Goal: Transaction & Acquisition: Obtain resource

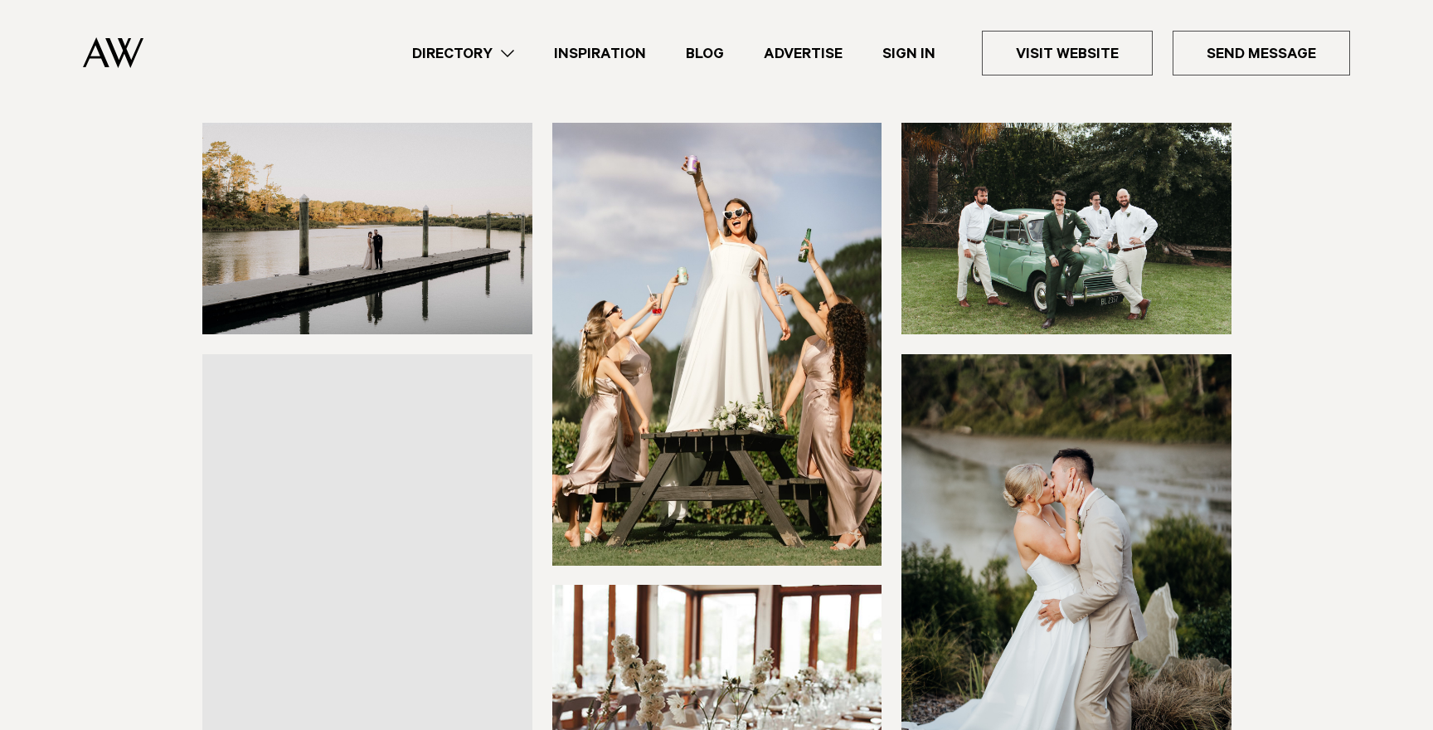
scroll to position [464, 0]
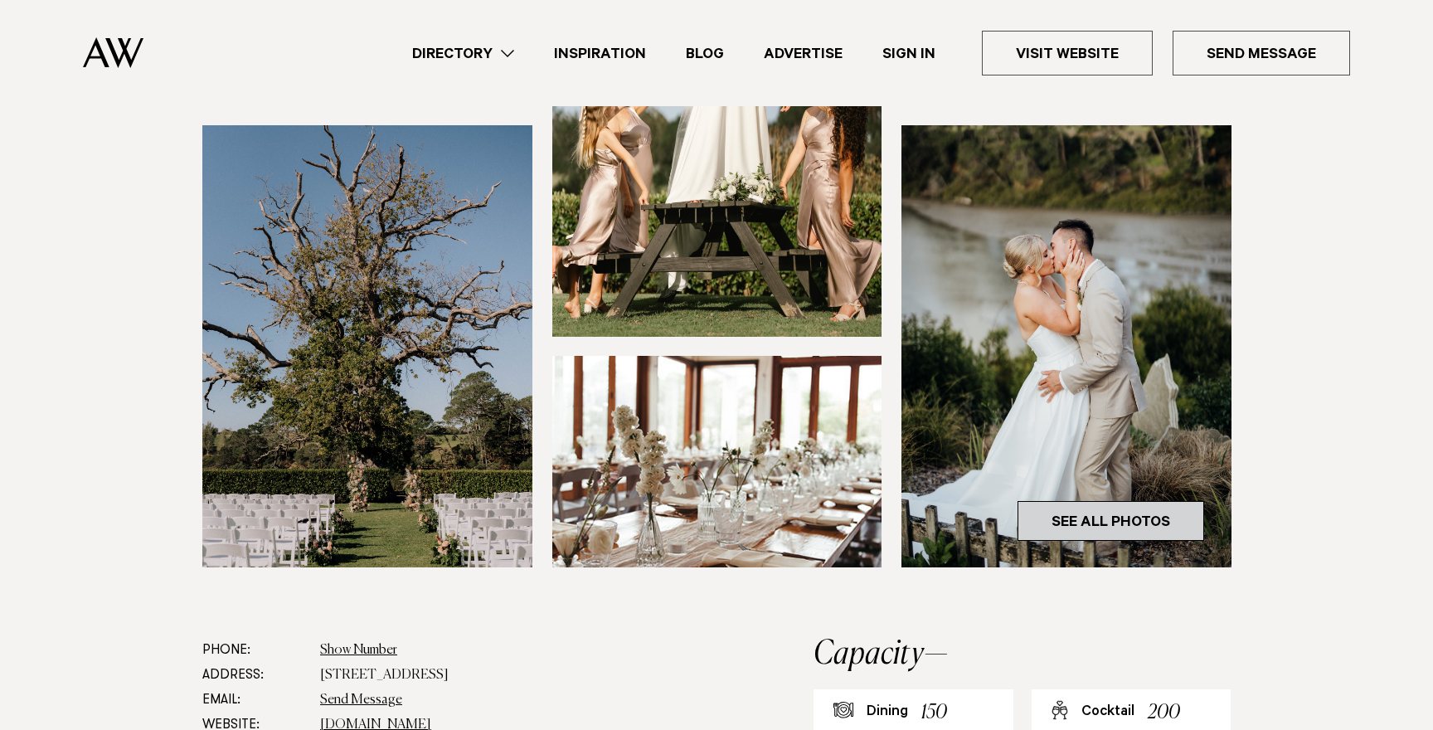
click at [1167, 537] on link "See All Photos" at bounding box center [1111, 521] width 187 height 40
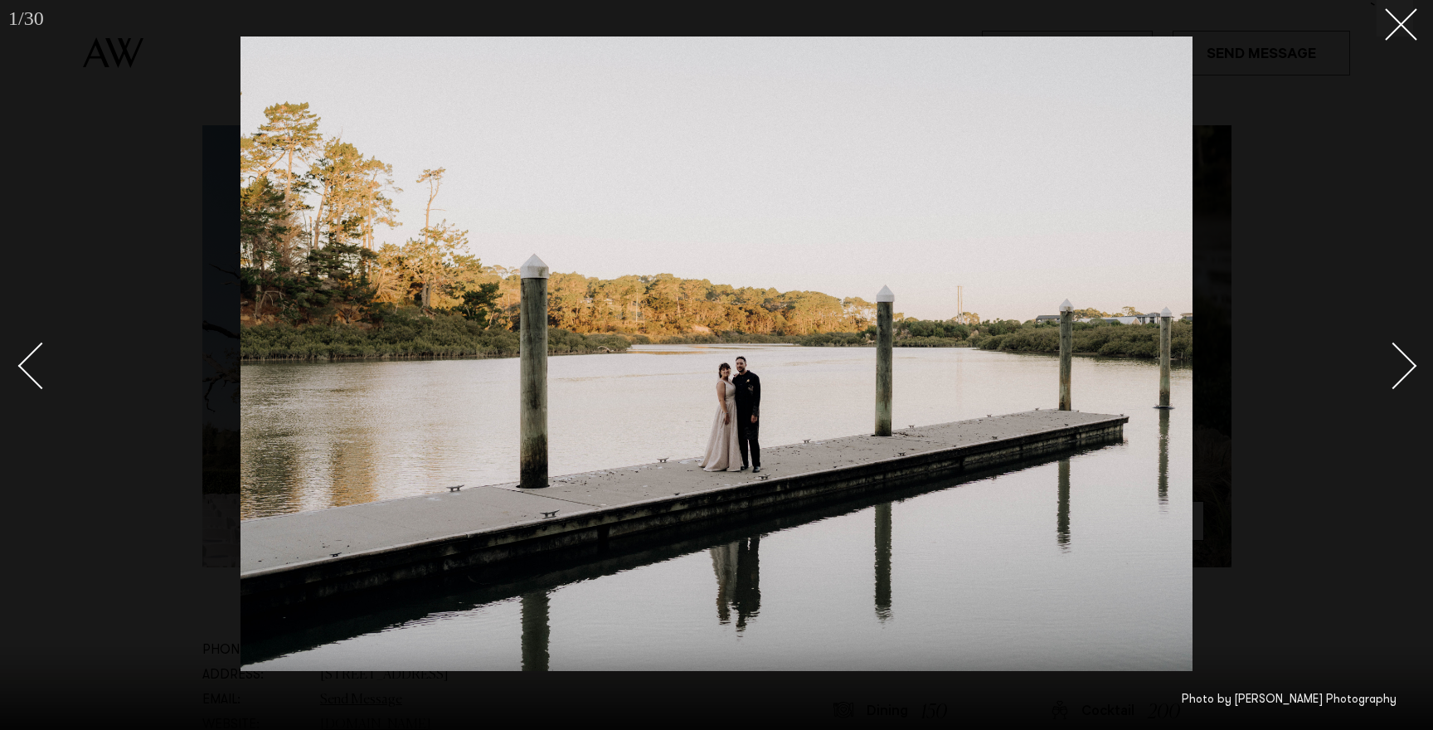
click at [1392, 352] on div "Next slide" at bounding box center [1393, 366] width 47 height 47
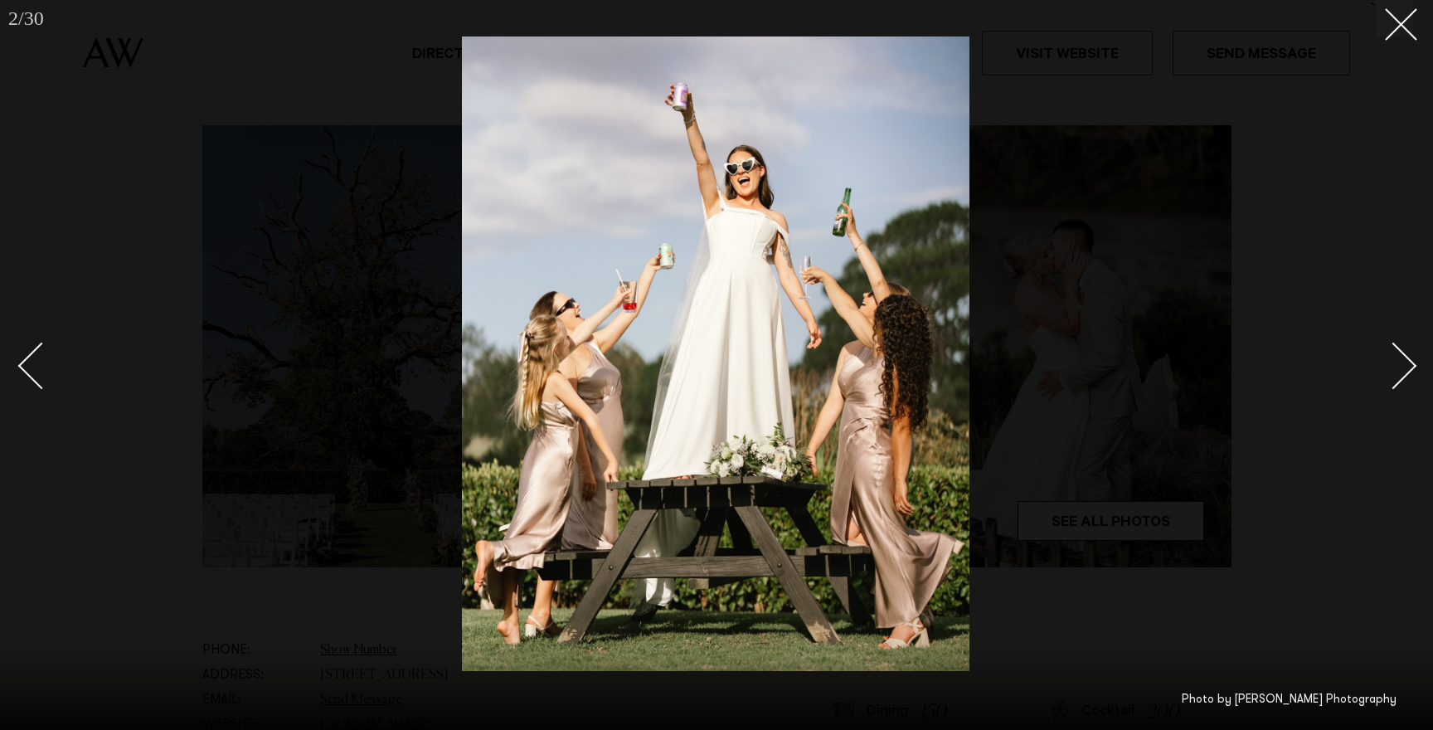
click at [1392, 352] on div "Next slide" at bounding box center [1393, 366] width 47 height 47
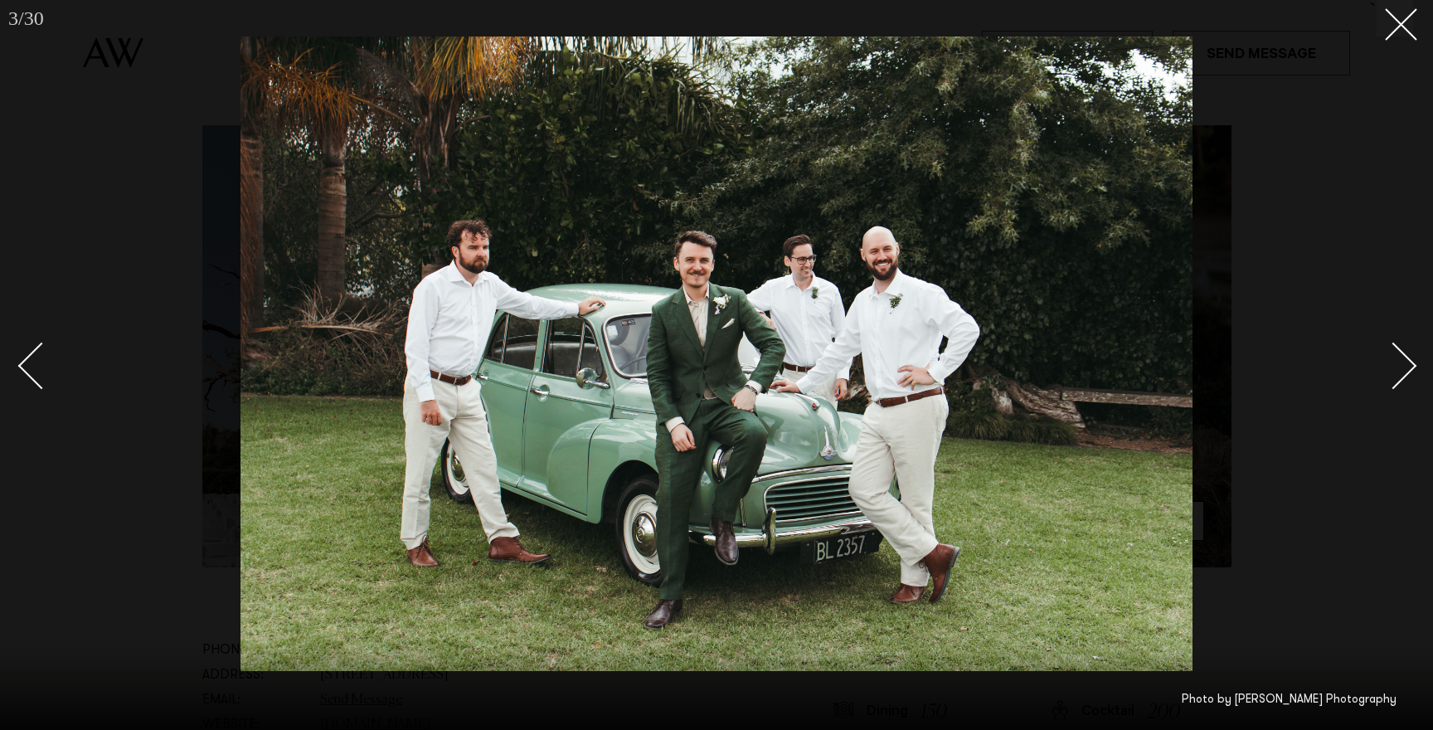
click at [1392, 352] on div "Next slide" at bounding box center [1393, 366] width 47 height 47
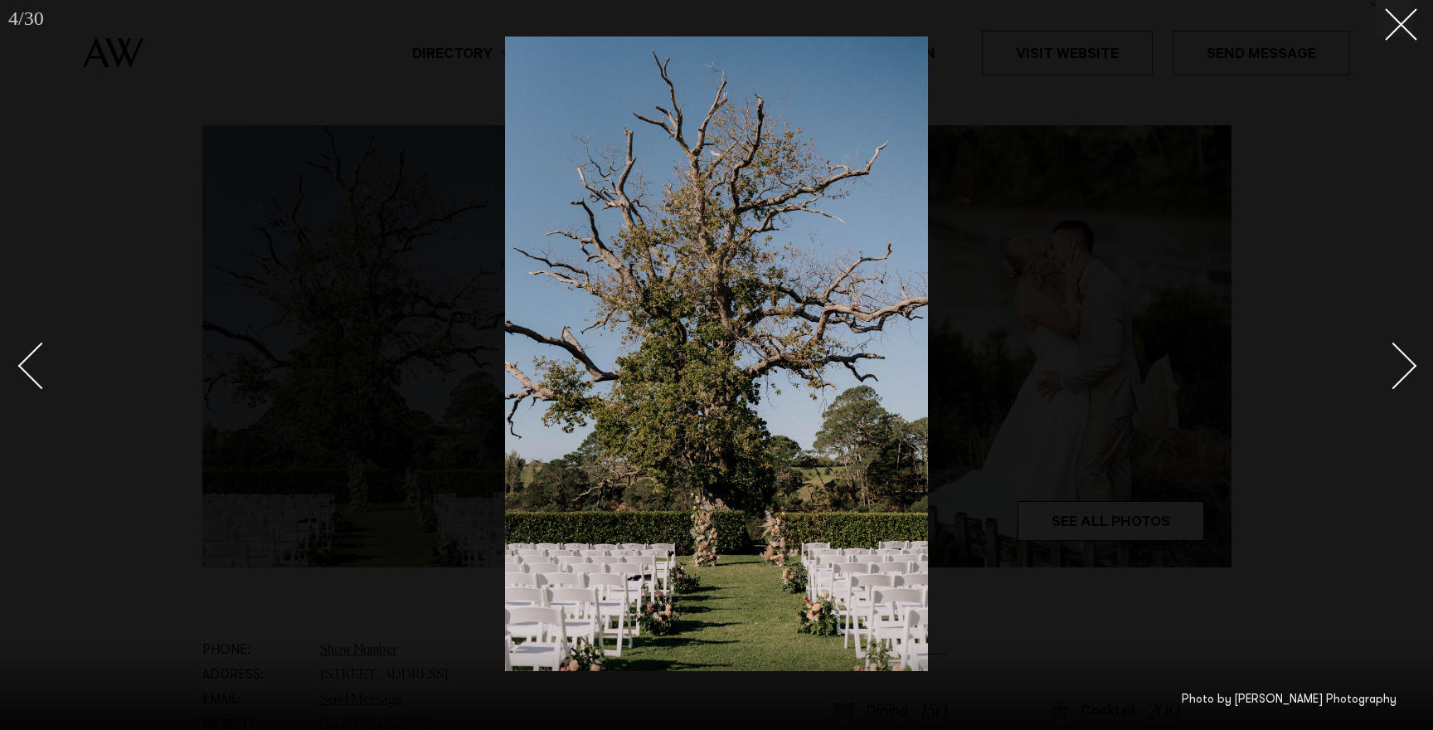
click at [1392, 352] on div "Next slide" at bounding box center [1393, 366] width 47 height 47
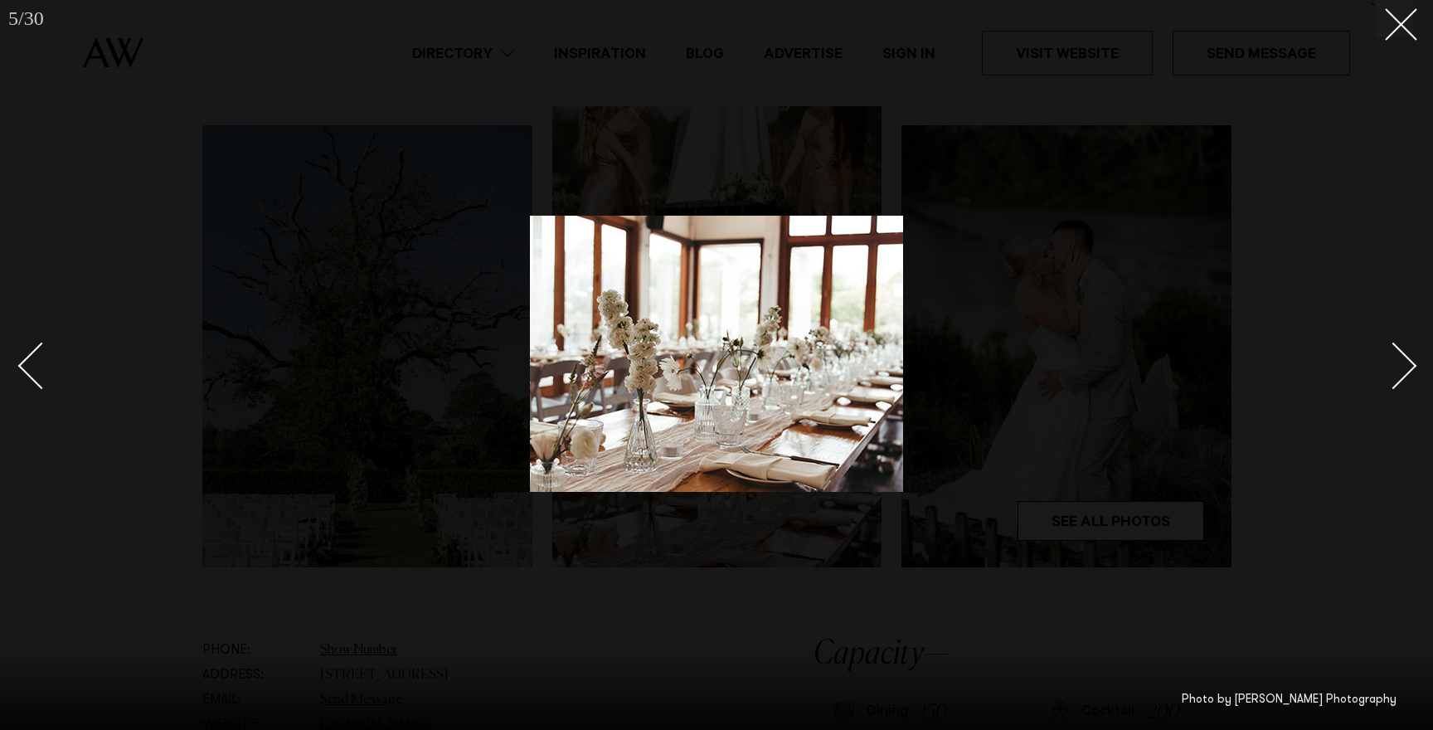
click at [1392, 352] on div "Next slide" at bounding box center [1393, 366] width 47 height 47
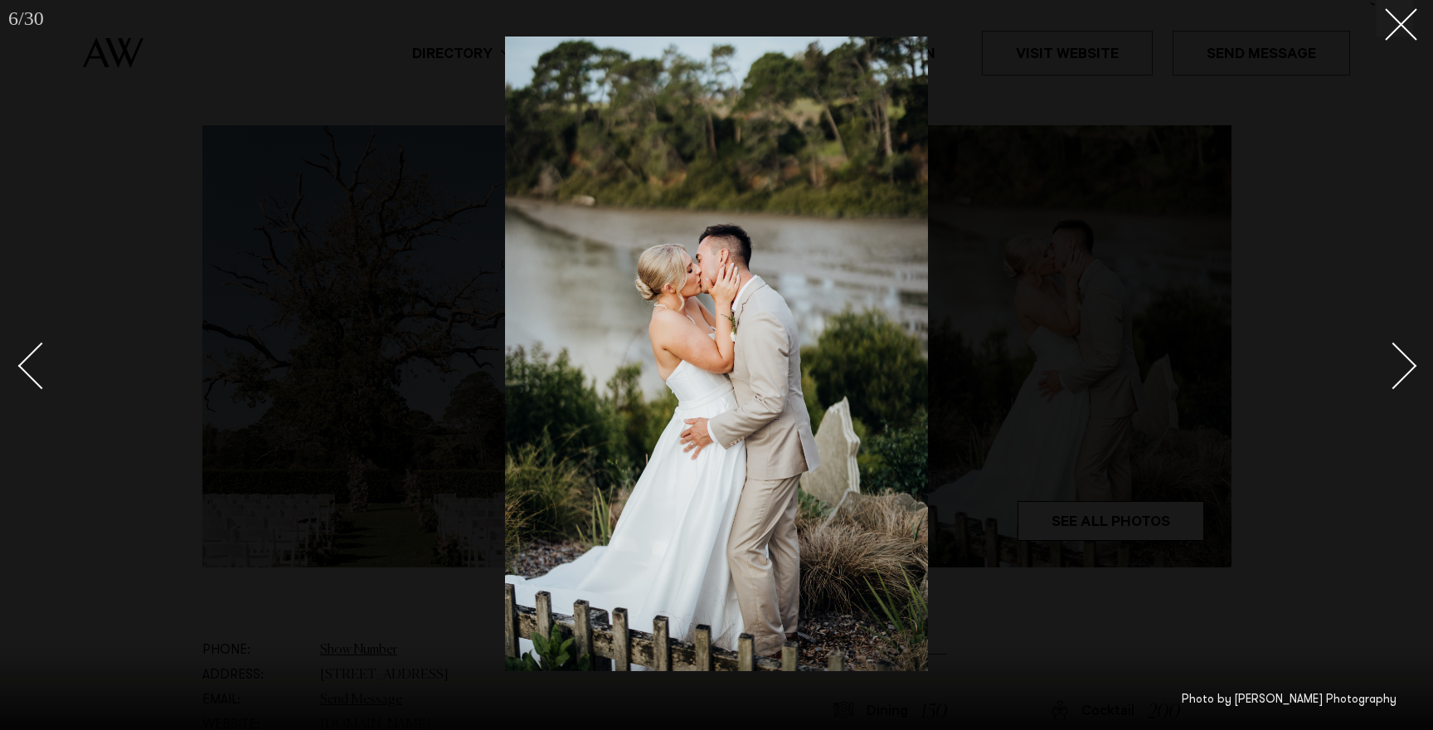
click at [1392, 352] on div "Next slide" at bounding box center [1393, 366] width 47 height 47
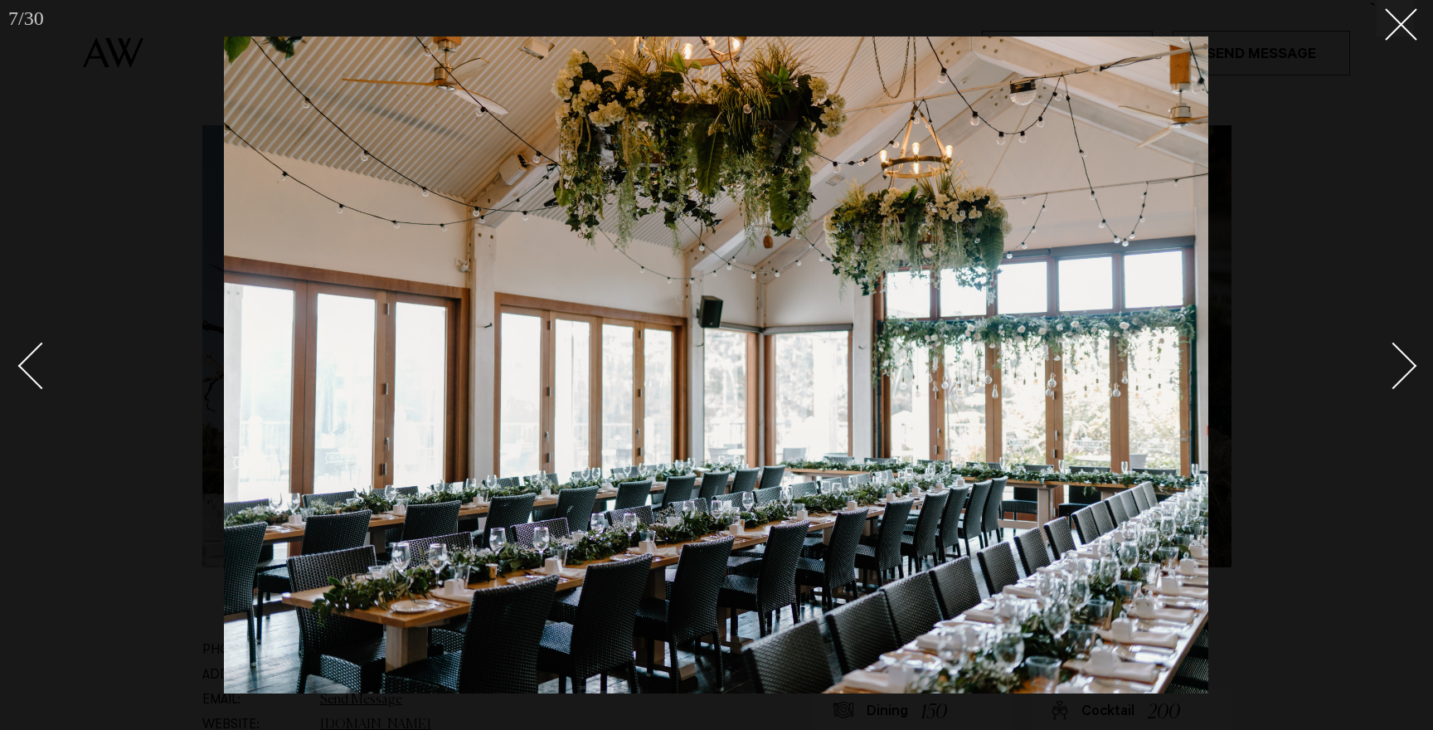
click at [1400, 356] on div "Next slide" at bounding box center [1393, 366] width 47 height 47
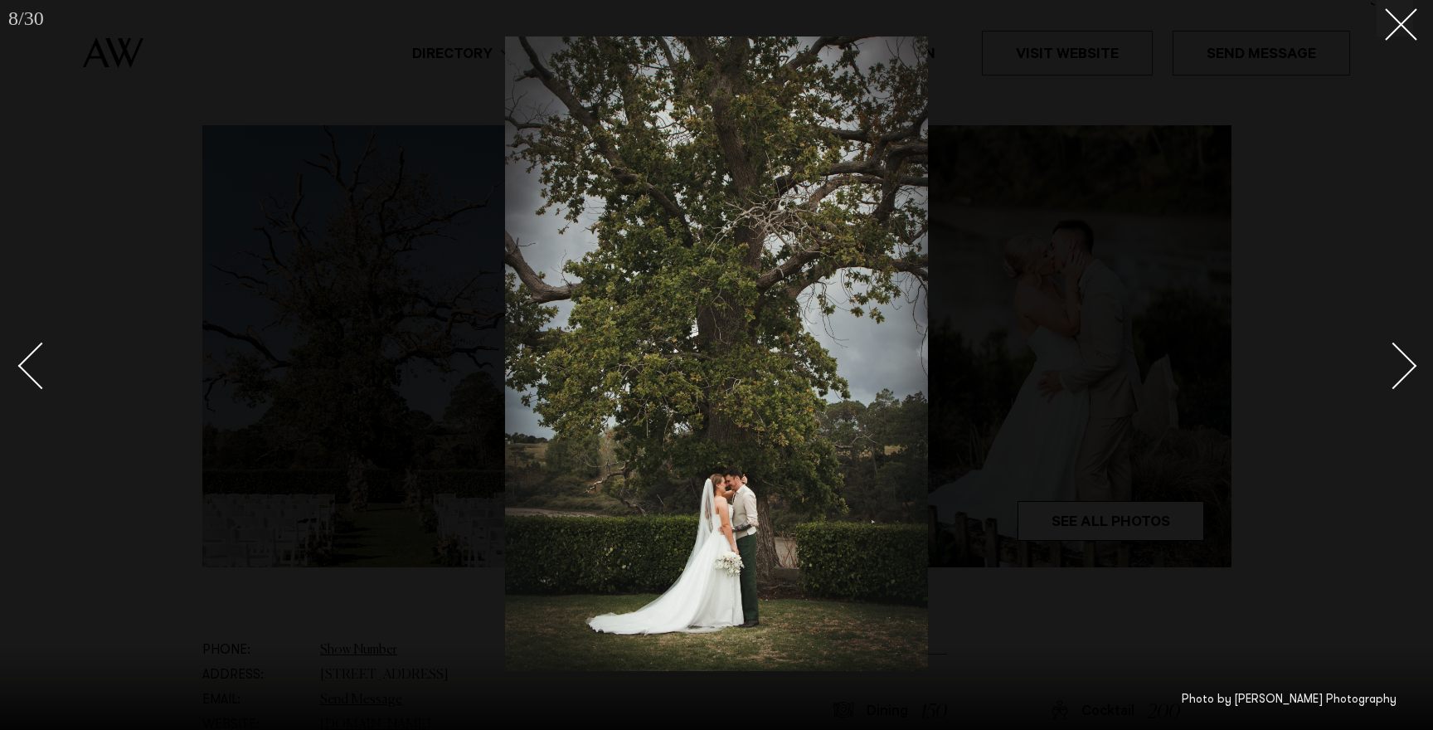
click at [1400, 356] on div "Next slide" at bounding box center [1393, 366] width 47 height 47
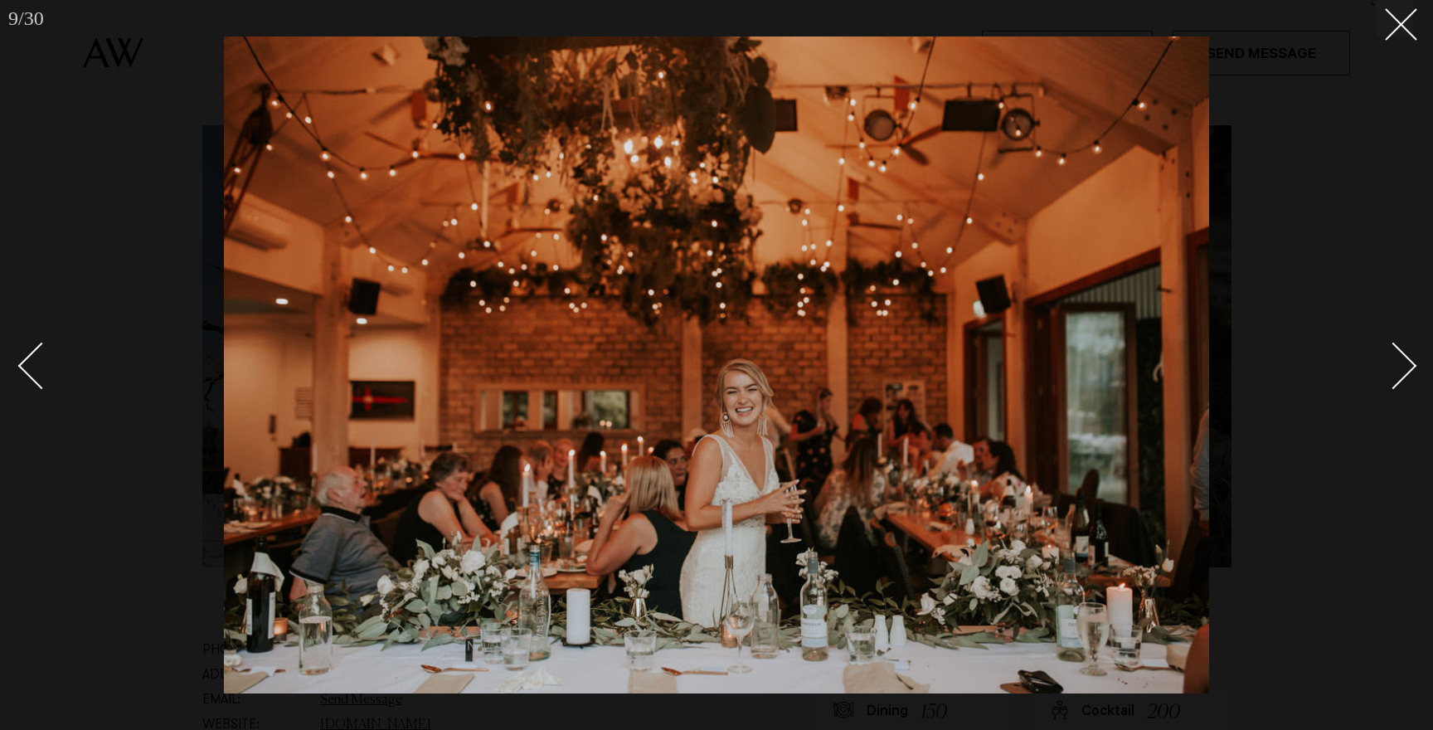
click at [1400, 356] on div "Next slide" at bounding box center [1393, 366] width 47 height 47
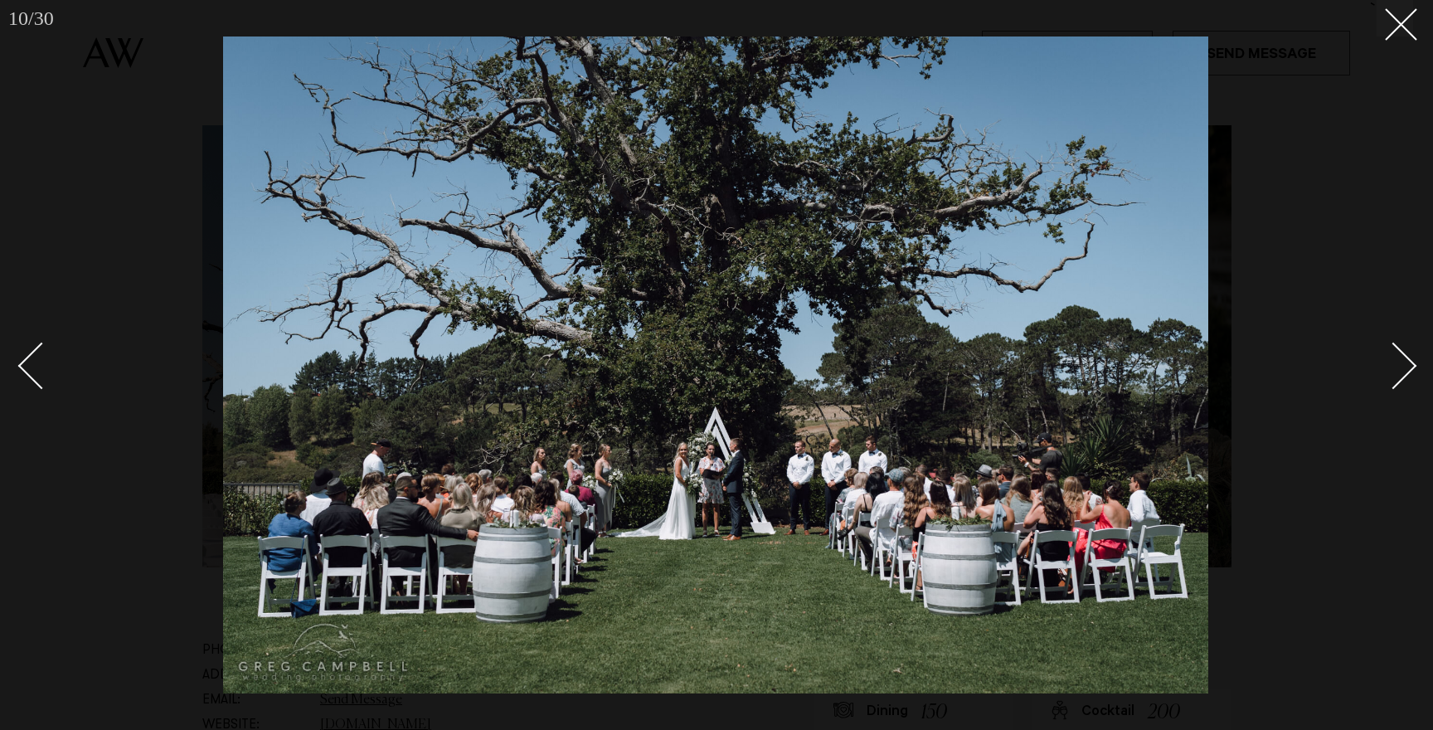
click at [1400, 356] on div "Next slide" at bounding box center [1393, 366] width 47 height 47
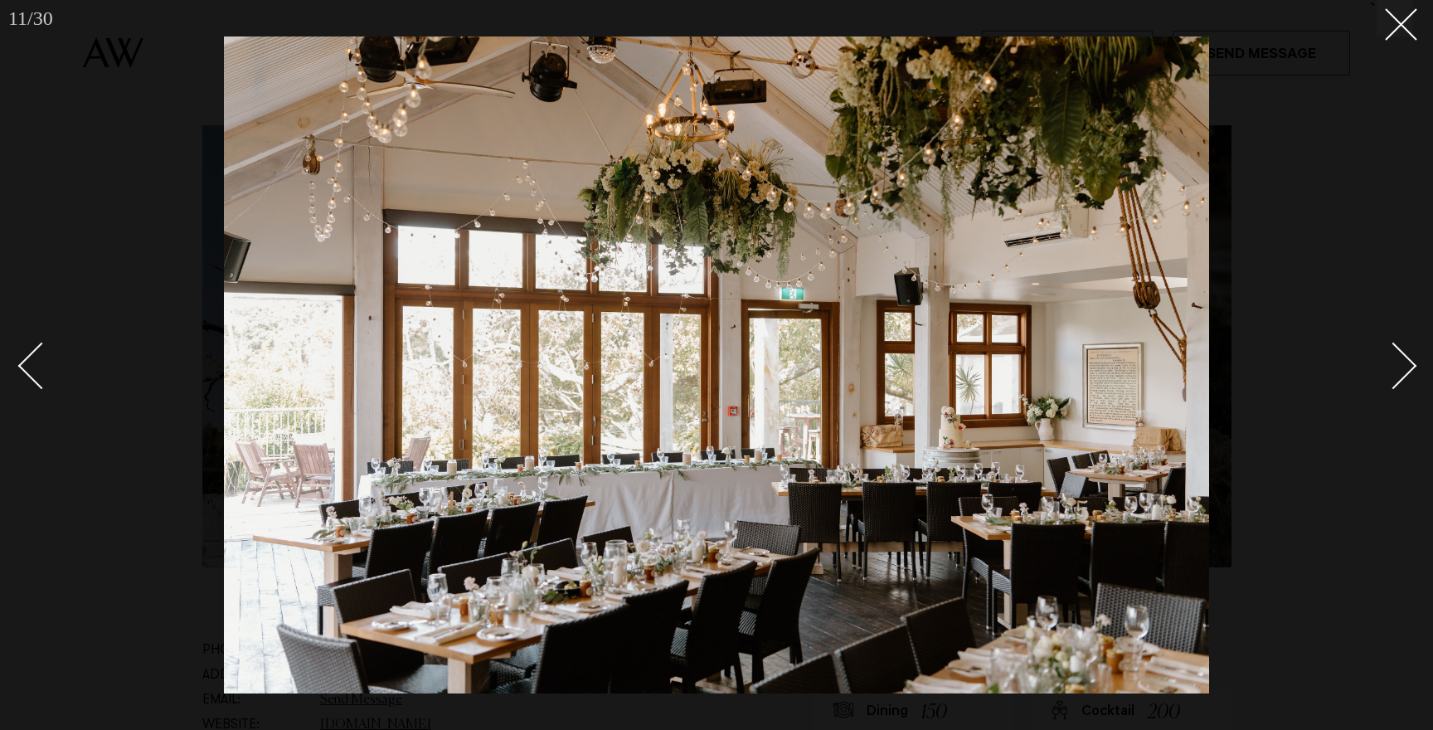
click at [1404, 360] on div "Next slide" at bounding box center [1393, 366] width 47 height 47
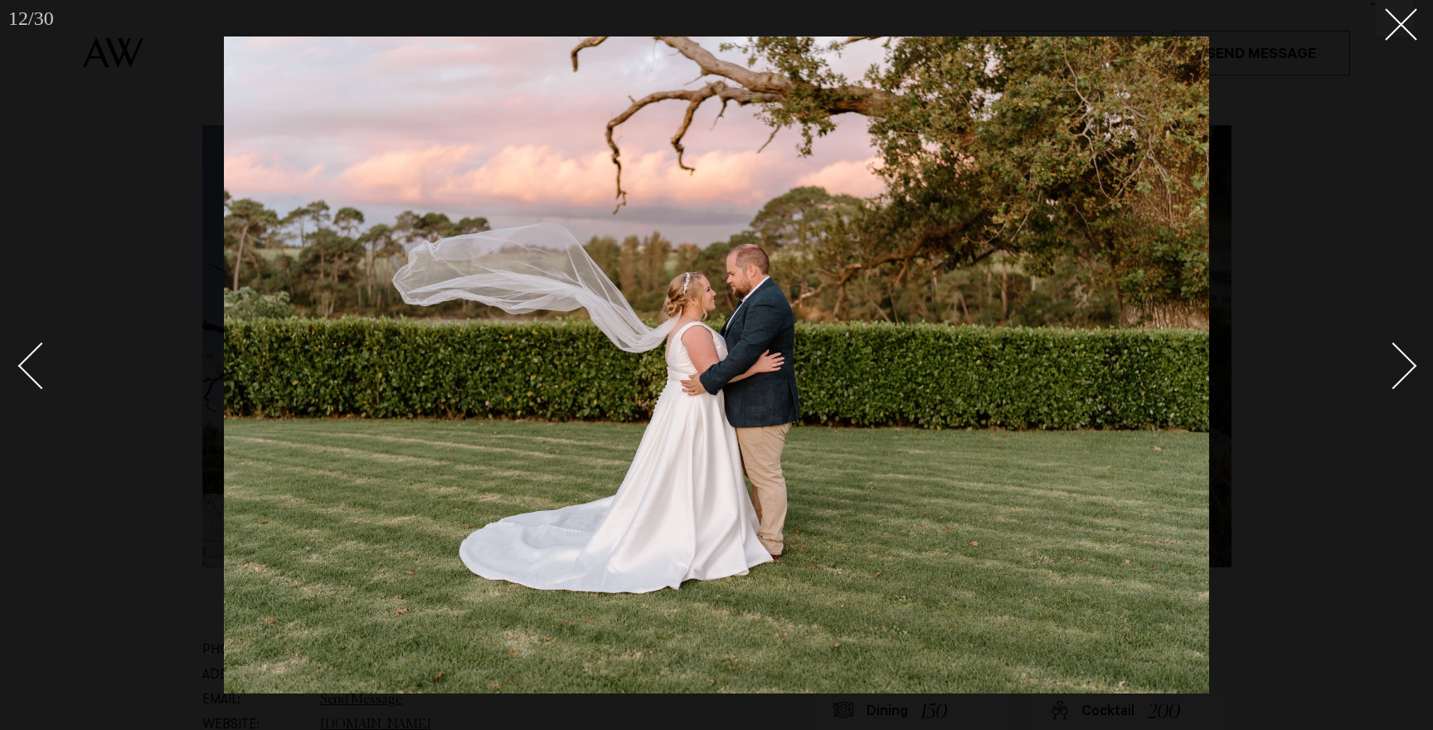
click at [1404, 360] on div "Next slide" at bounding box center [1393, 366] width 47 height 47
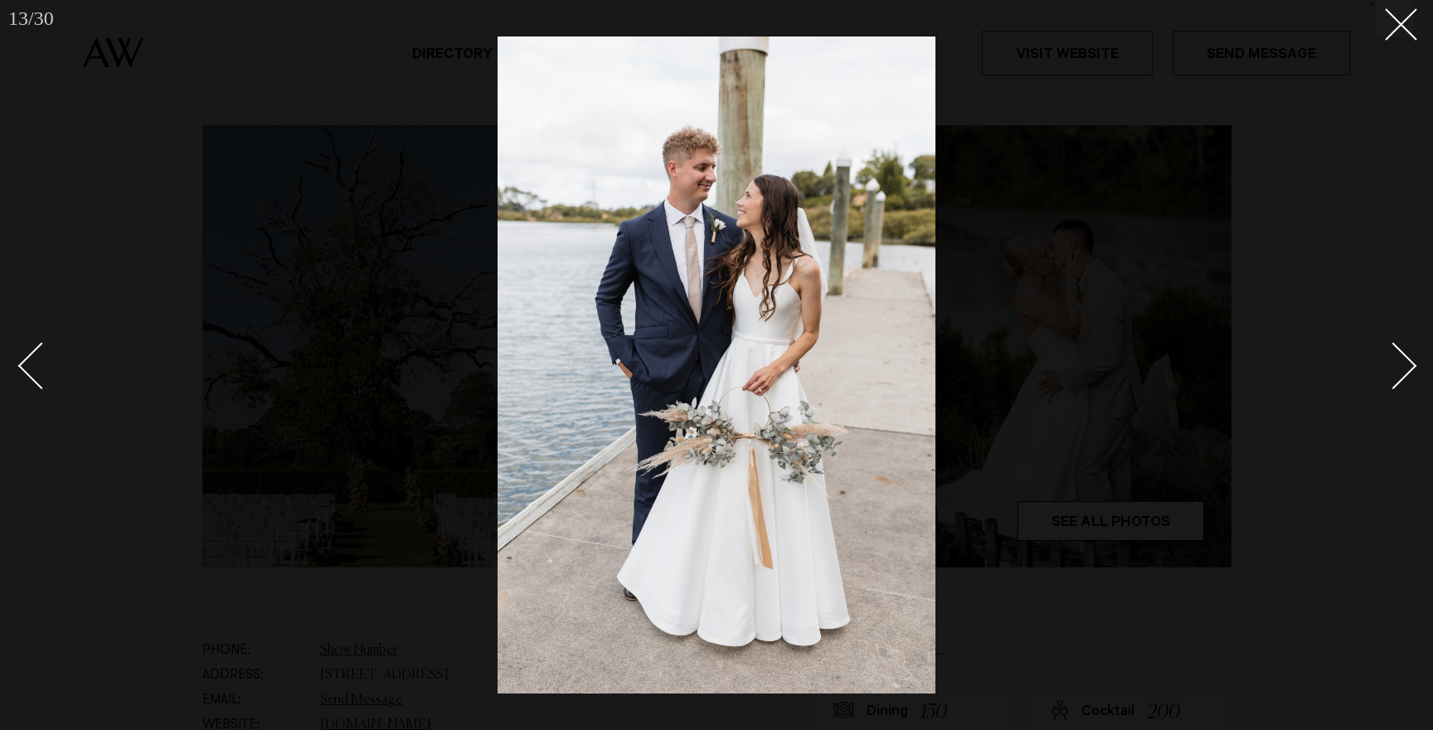
click at [1404, 360] on div "Next slide" at bounding box center [1393, 366] width 47 height 47
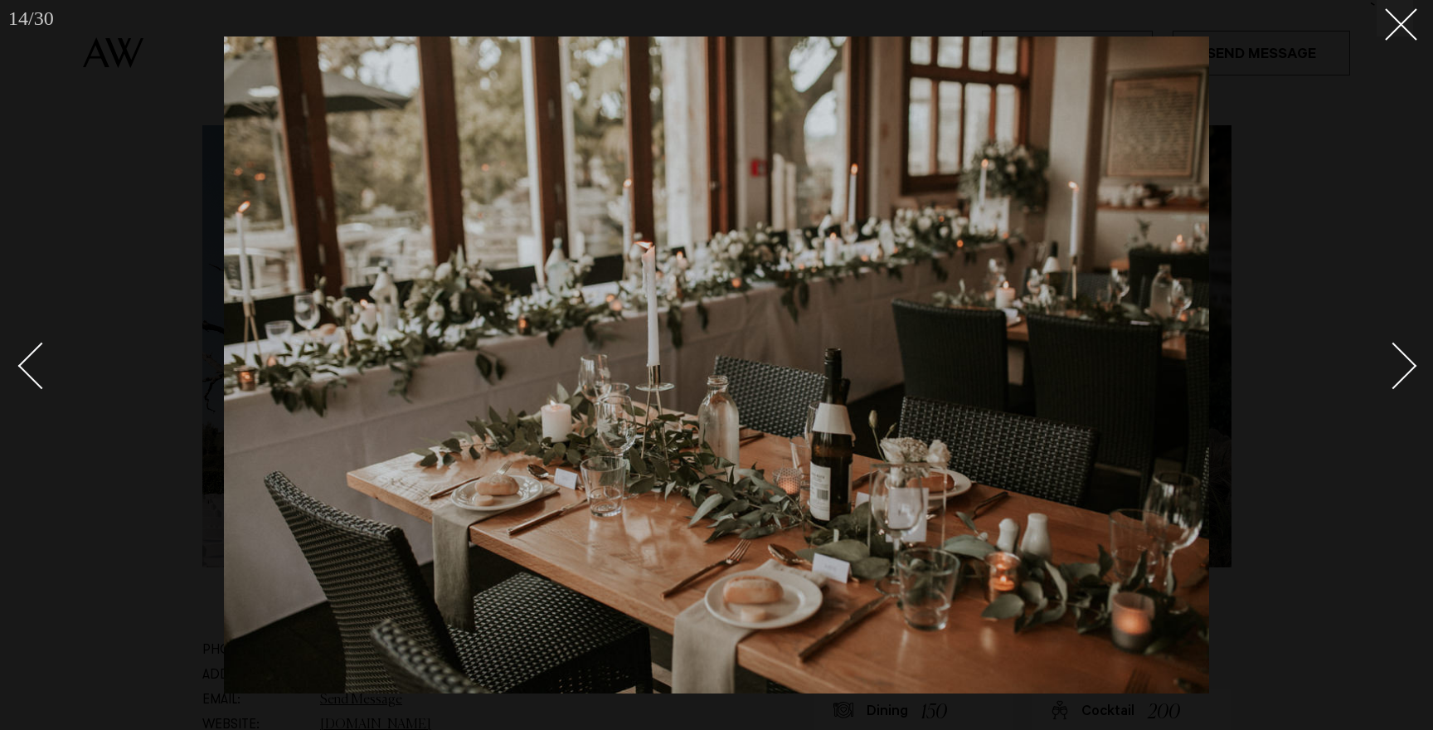
click at [1404, 360] on div "Next slide" at bounding box center [1393, 366] width 47 height 47
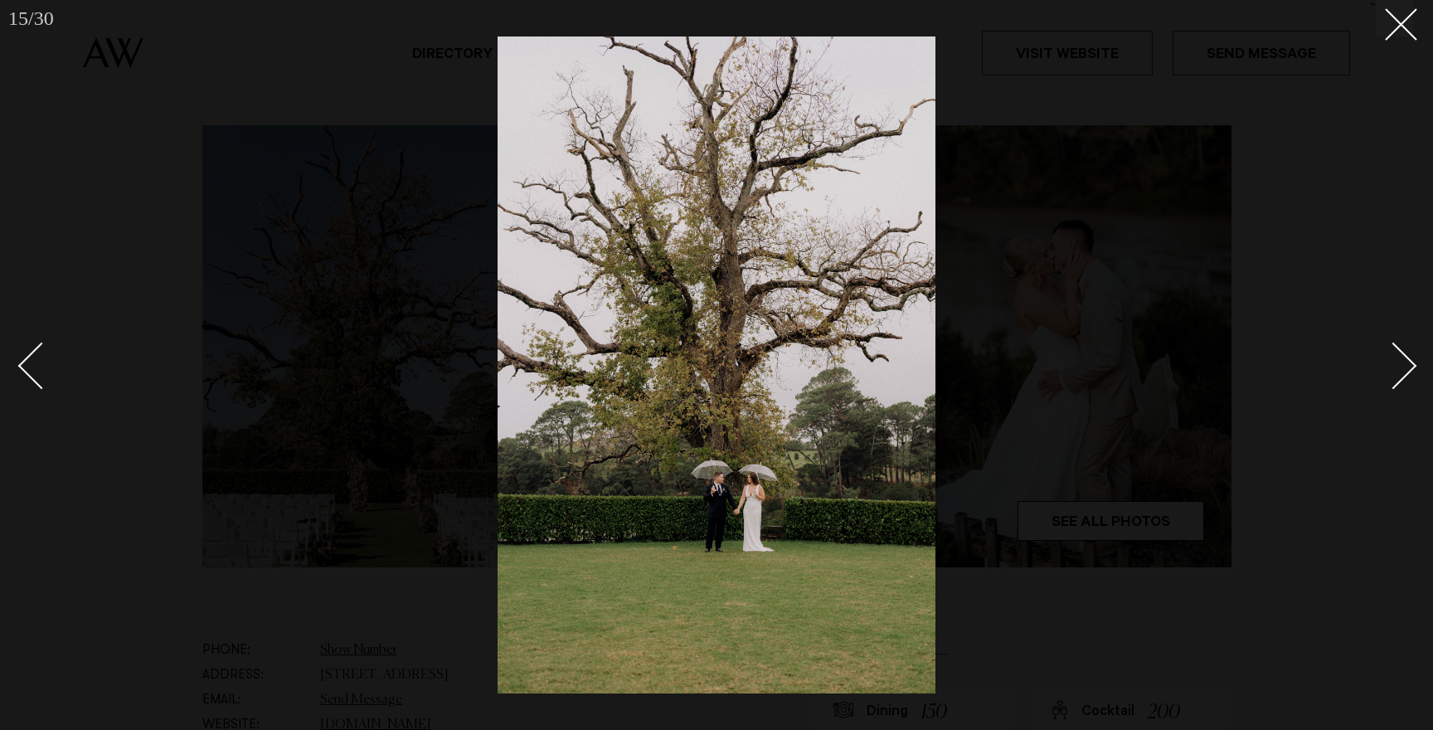
click at [1397, 362] on div "Next slide" at bounding box center [1393, 366] width 47 height 47
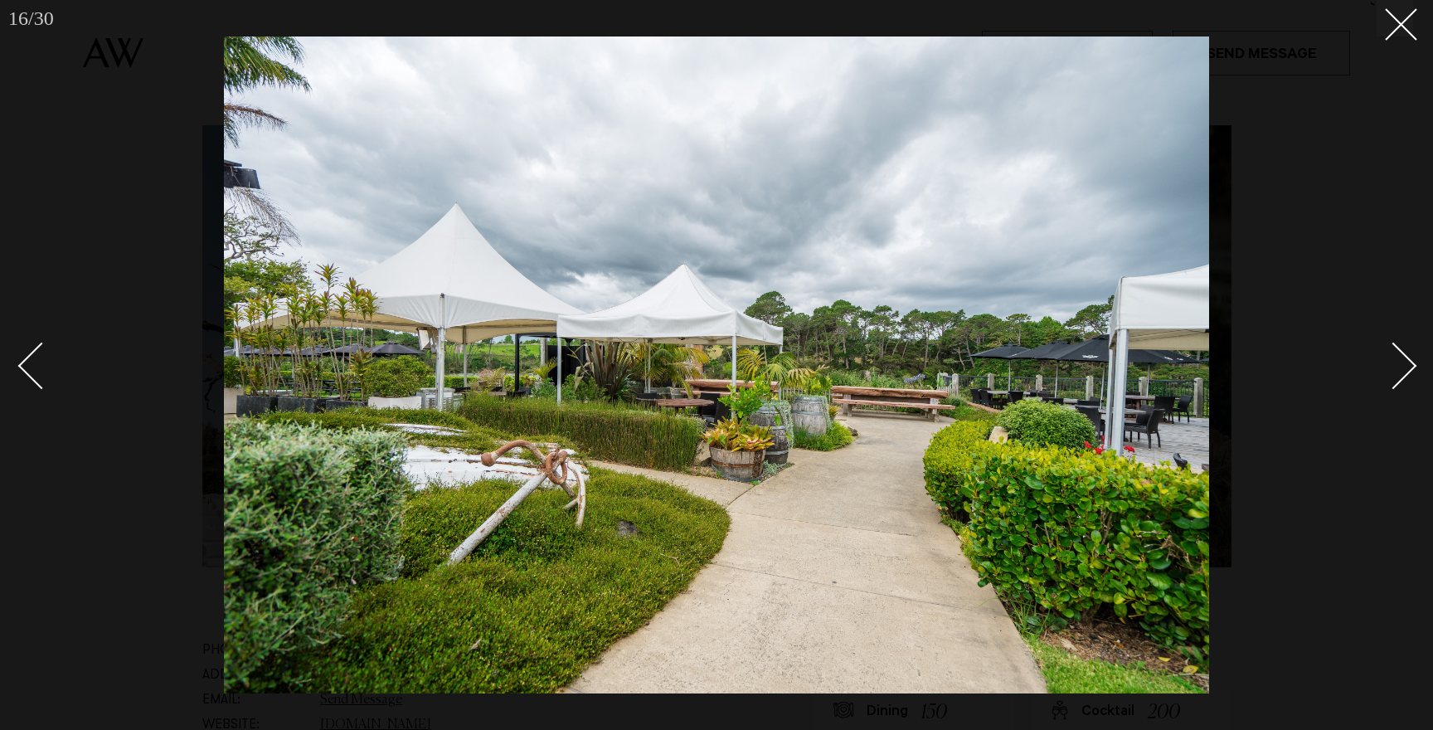
click at [1397, 362] on div "Next slide" at bounding box center [1393, 366] width 47 height 47
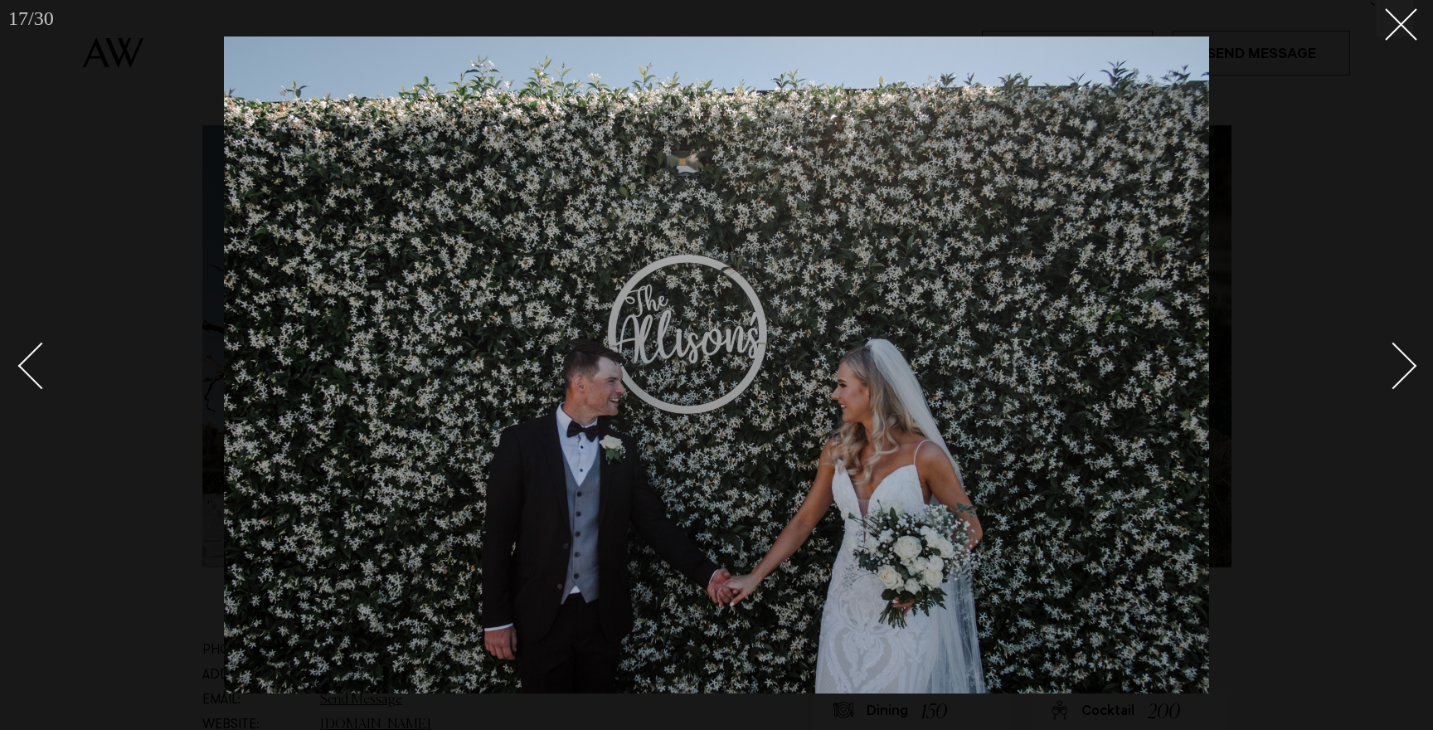
click at [1414, 360] on div at bounding box center [716, 365] width 1433 height 730
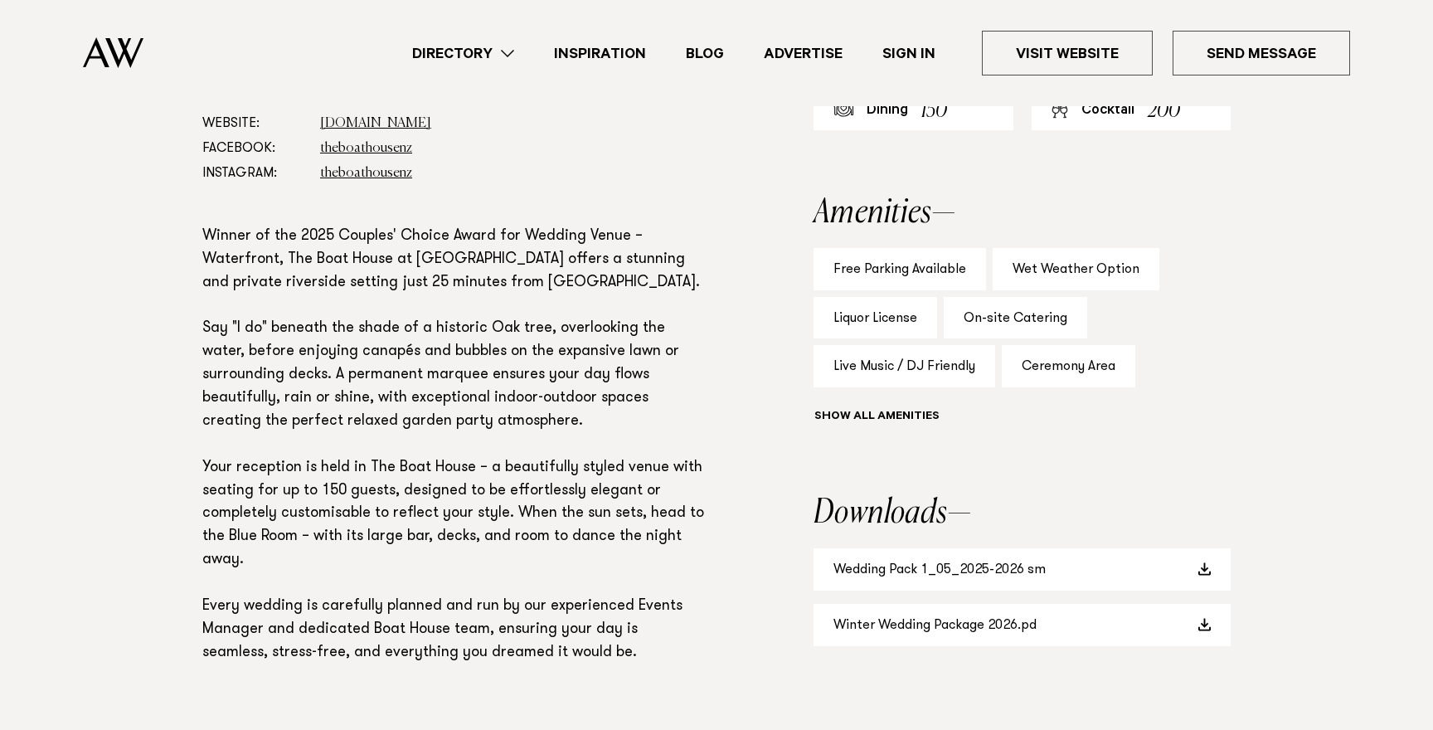
scroll to position [1079, 0]
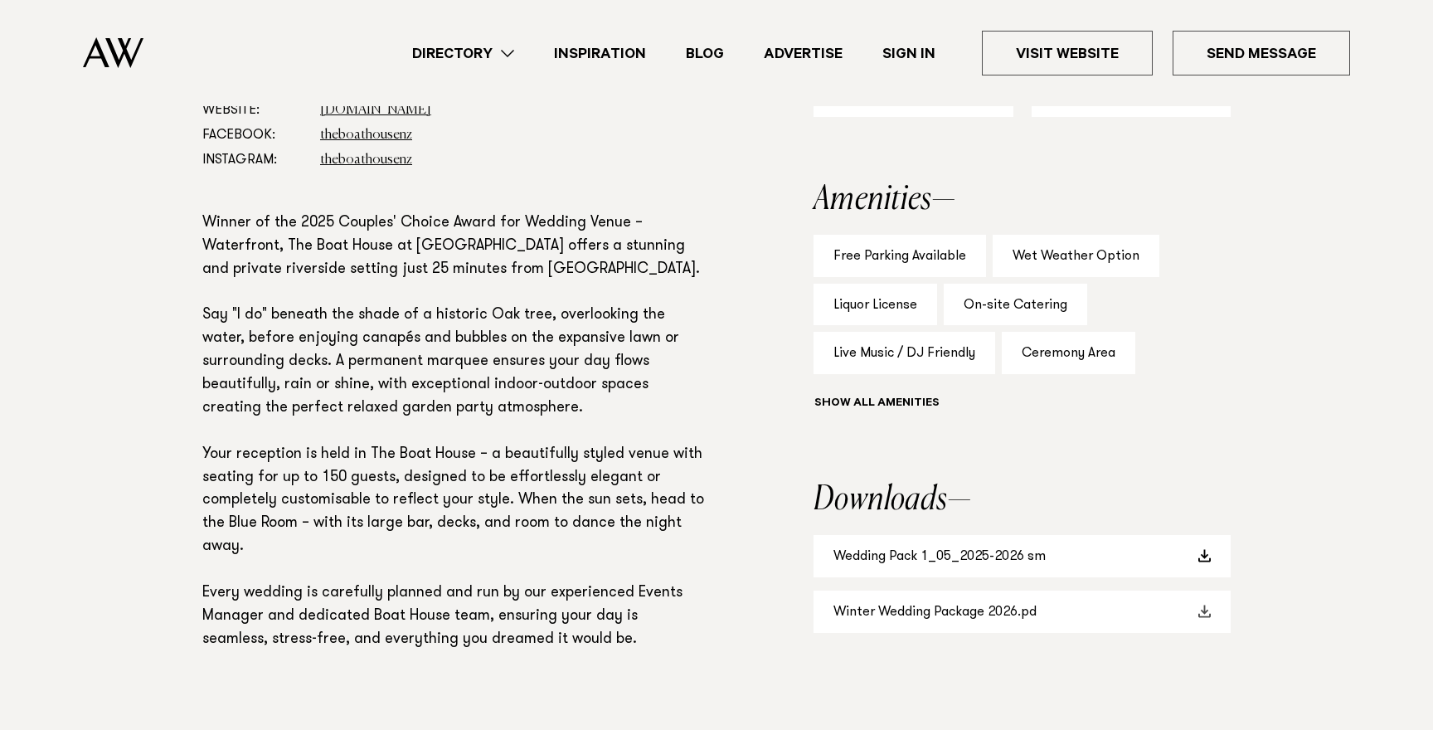
click at [1036, 617] on link "Winter Wedding Package 2026.pd" at bounding box center [1022, 611] width 417 height 42
click at [963, 540] on link "Wedding Pack 1_05_2025-2026 sm" at bounding box center [1022, 556] width 417 height 42
